Goal: Use online tool/utility: Utilize a website feature to perform a specific function

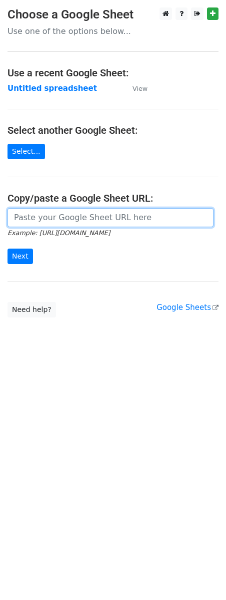
click at [62, 226] on input "url" at bounding box center [110, 217] width 206 height 19
paste input "[URL][DOMAIN_NAME]"
type input "[URL][DOMAIN_NAME]"
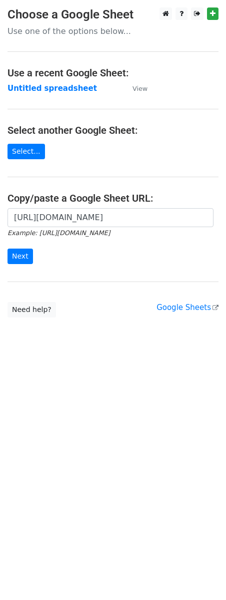
scroll to position [0, 0]
click at [16, 257] on input "Next" at bounding box center [19, 255] width 25 height 15
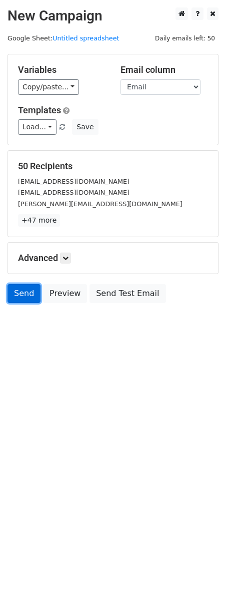
click at [26, 294] on link "Send" at bounding box center [23, 293] width 33 height 19
